Goal: Task Accomplishment & Management: Manage account settings

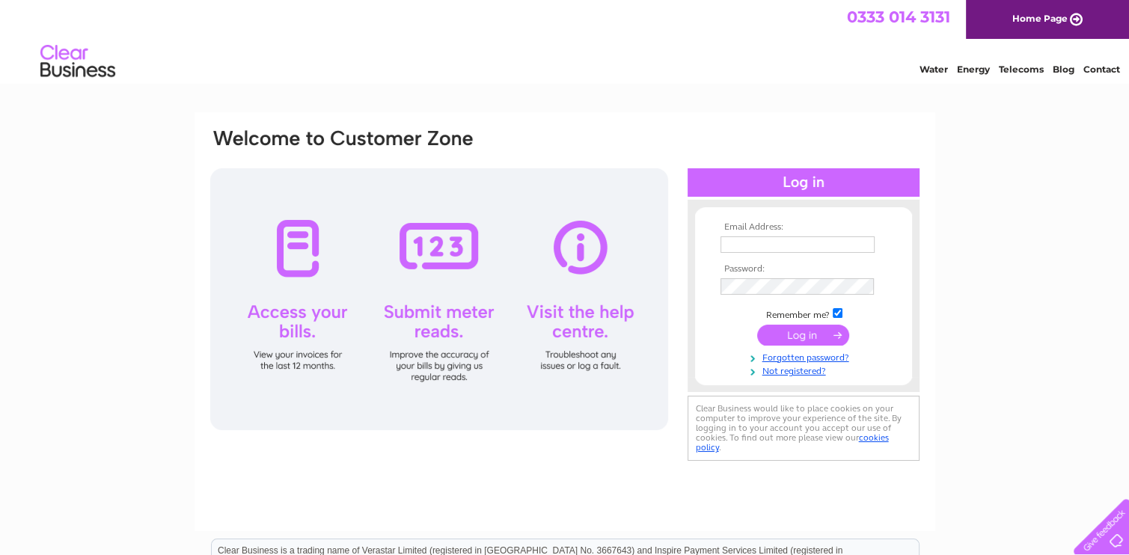
type input "[PERSON_NAME][EMAIL_ADDRESS][DOMAIN_NAME]"
drag, startPoint x: 0, startPoint y: 0, endPoint x: 793, endPoint y: 347, distance: 865.0
click at [793, 347] on td at bounding box center [804, 335] width 174 height 28
click at [802, 332] on input "submit" at bounding box center [803, 335] width 92 height 21
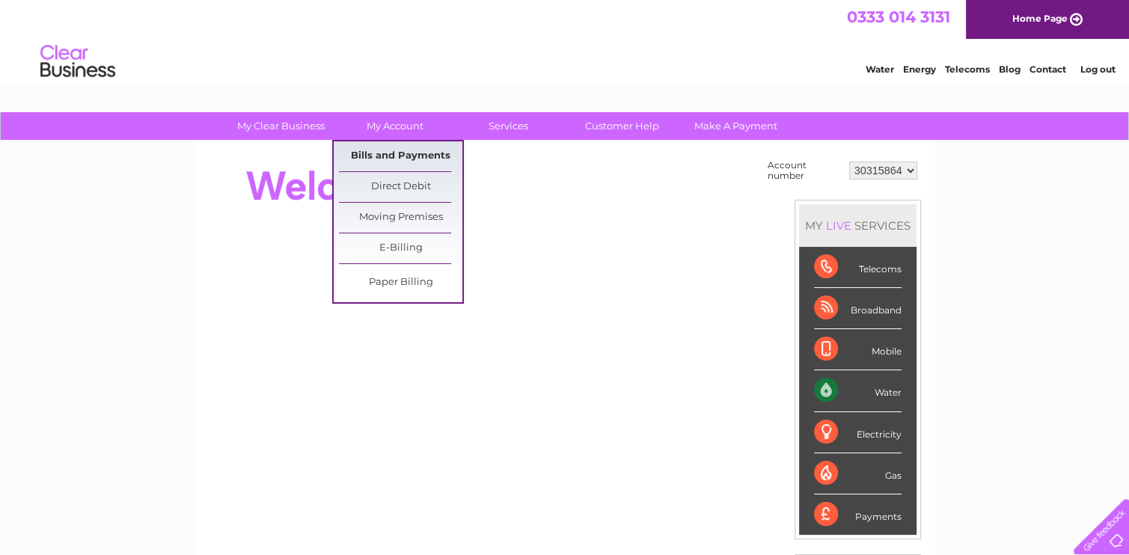
click at [384, 156] on link "Bills and Payments" at bounding box center [400, 156] width 123 height 30
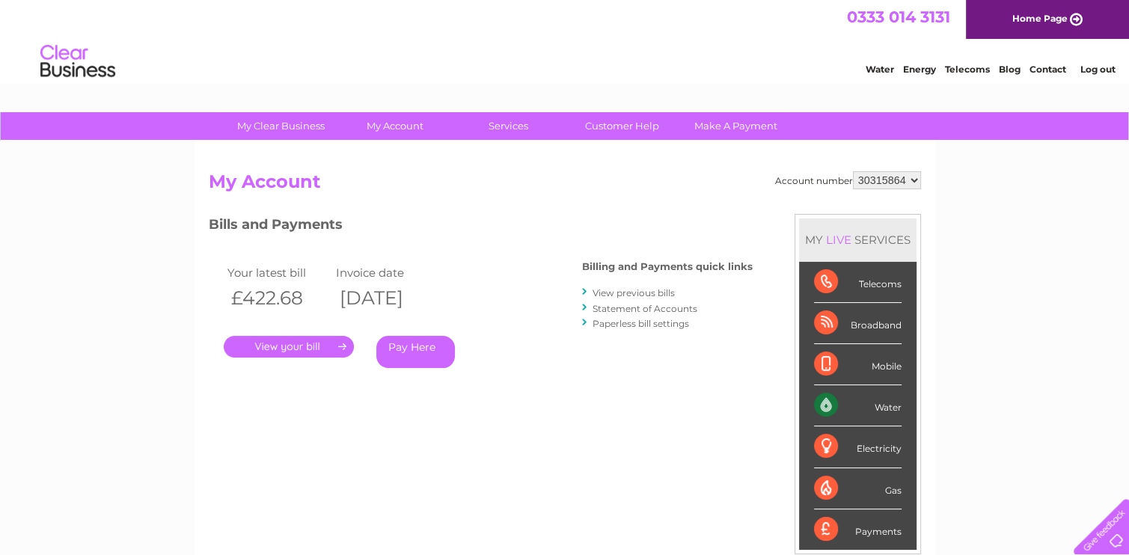
click at [251, 344] on link "." at bounding box center [289, 347] width 130 height 22
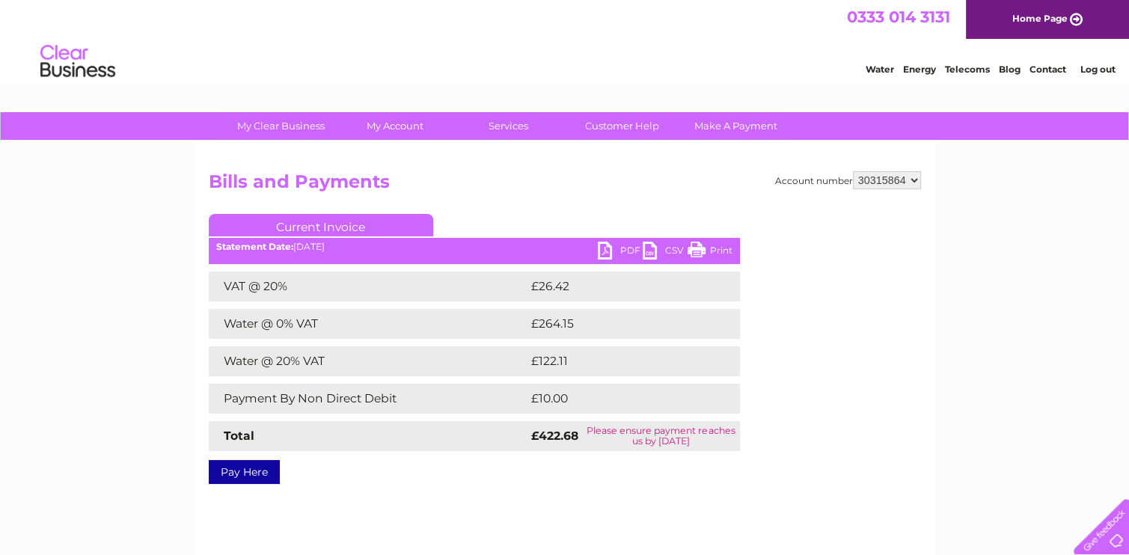
click at [609, 249] on link "PDF" at bounding box center [620, 253] width 45 height 22
